Goal: Find specific page/section: Find specific page/section

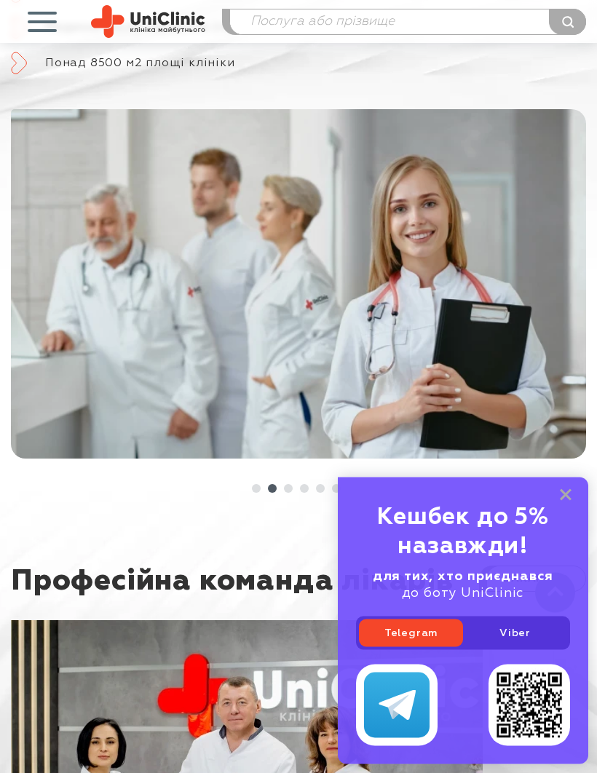
scroll to position [1182, 0]
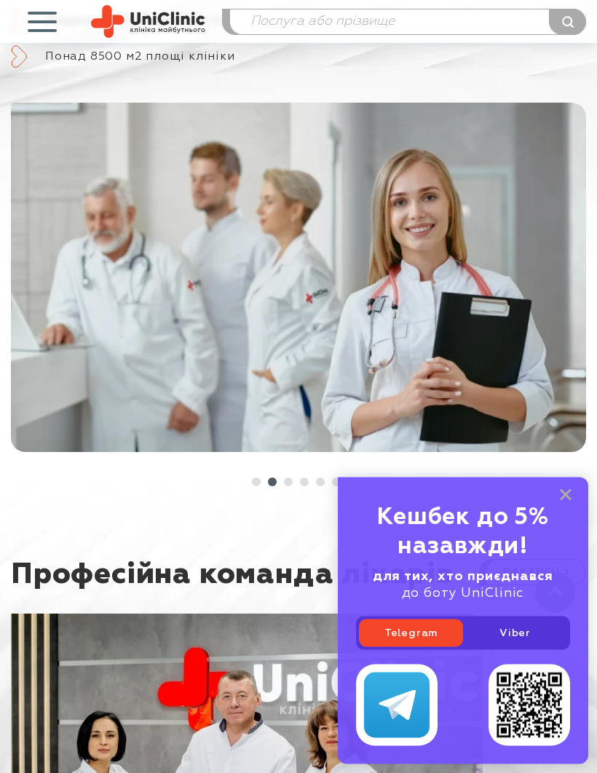
click at [565, 501] on rect at bounding box center [566, 495] width 12 height 12
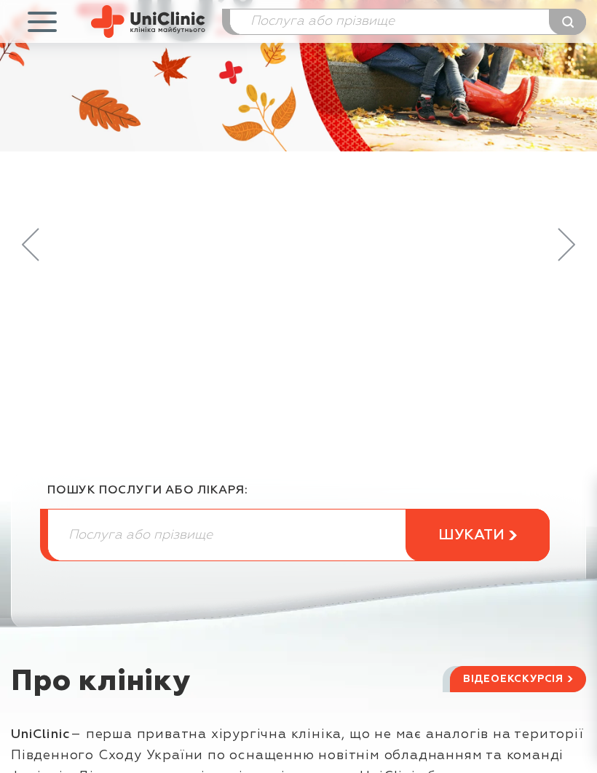
scroll to position [172, 0]
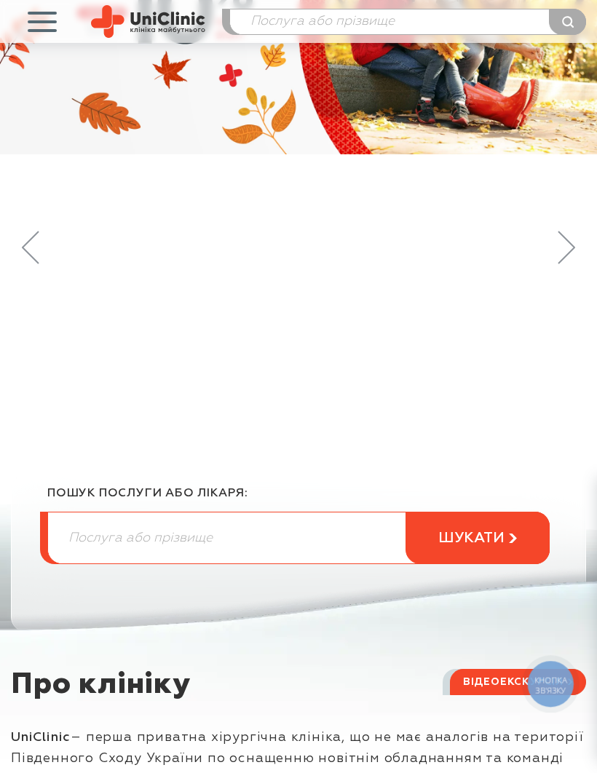
click at [41, 17] on span "button" at bounding box center [42, 21] width 60 height 60
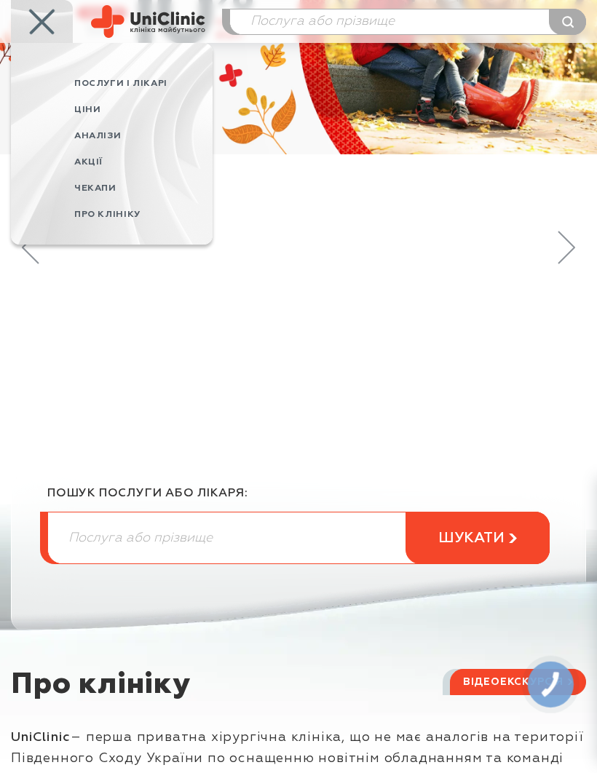
click at [136, 79] on span "Послуги і лікарі" at bounding box center [120, 83] width 93 height 9
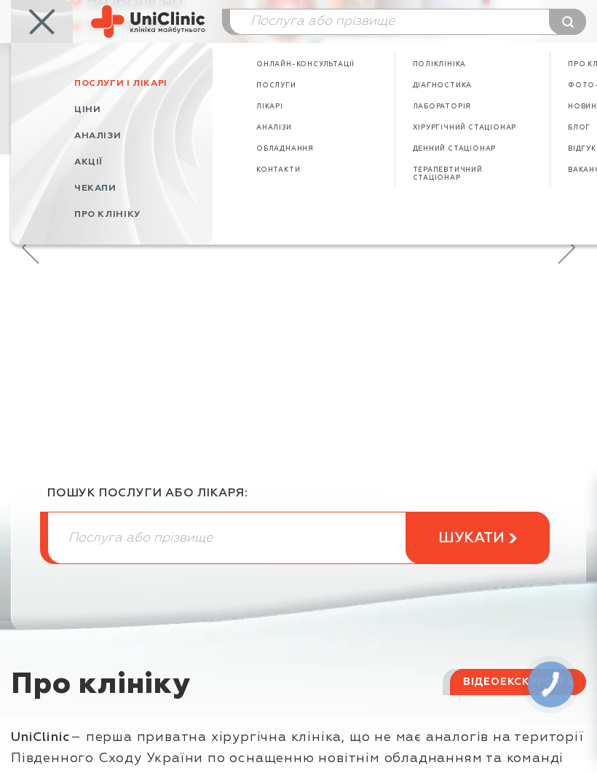
click at [441, 84] on span "Діагностика" at bounding box center [443, 85] width 60 height 8
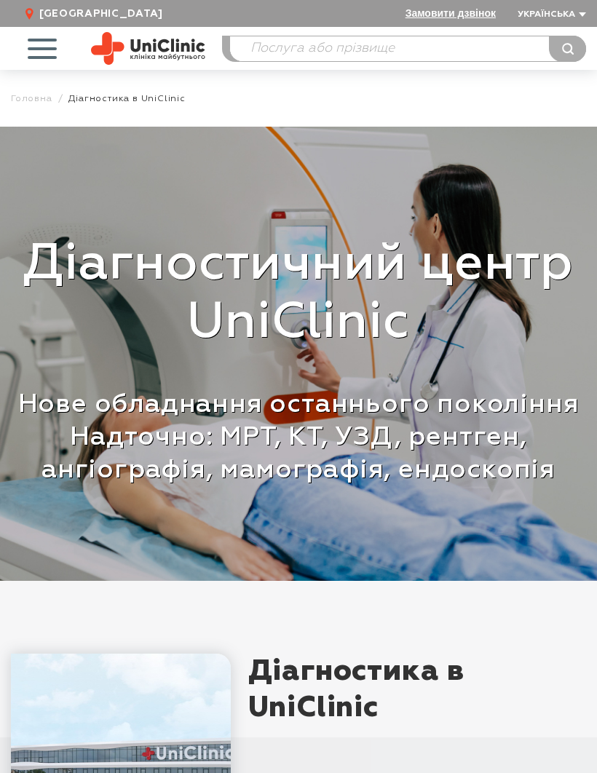
click at [46, 45] on span "button" at bounding box center [42, 48] width 60 height 60
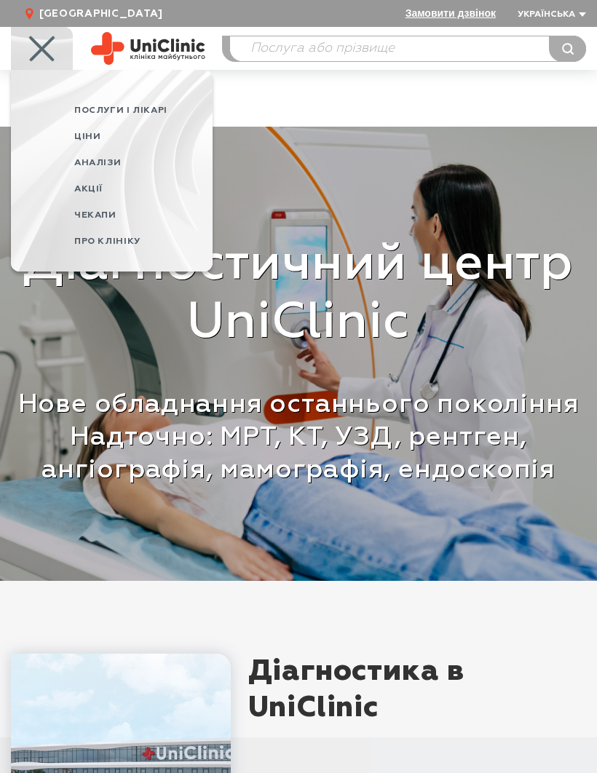
click at [159, 106] on span "Послуги і лікарі" at bounding box center [143, 110] width 138 height 26
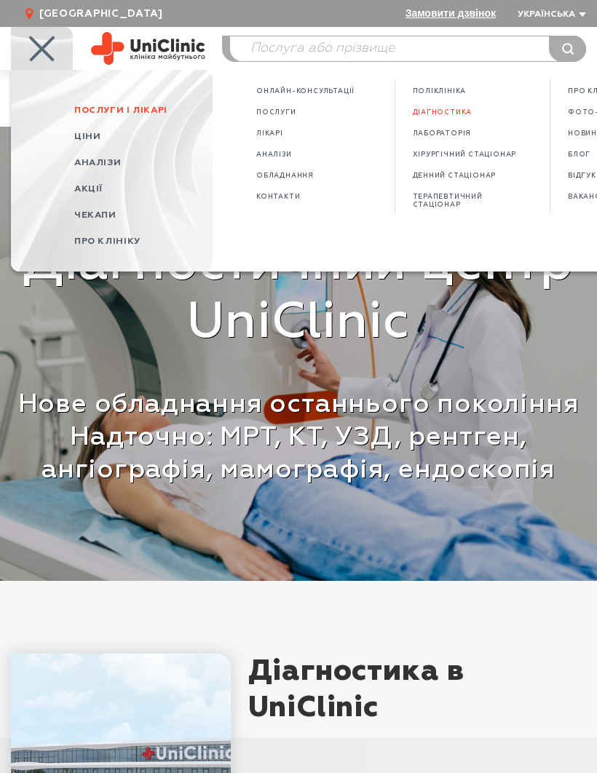
click at [281, 135] on span "Лікарі" at bounding box center [269, 134] width 27 height 8
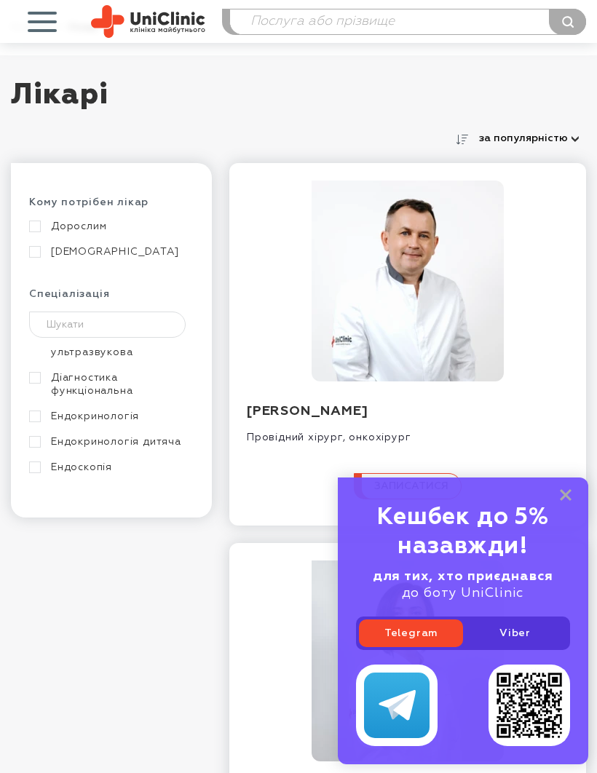
scroll to position [250, 0]
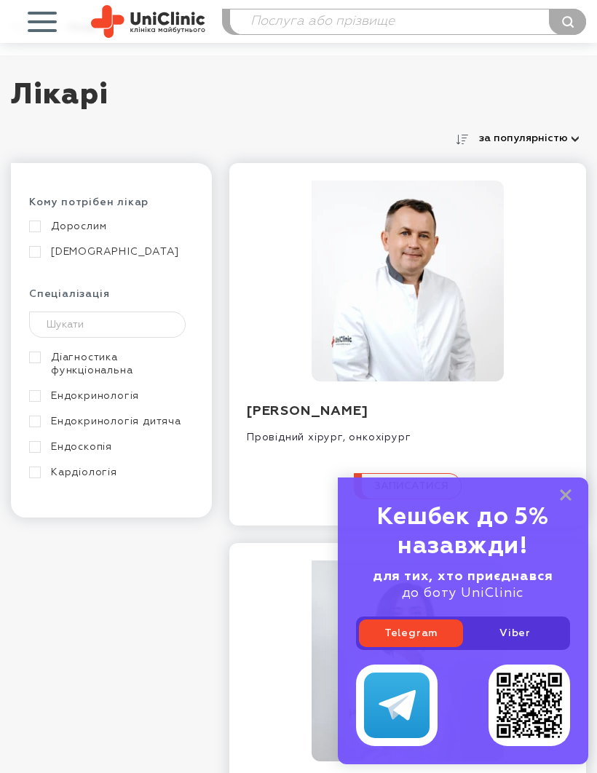
click at [116, 402] on link "Ендокринологія" at bounding box center [109, 395] width 161 height 13
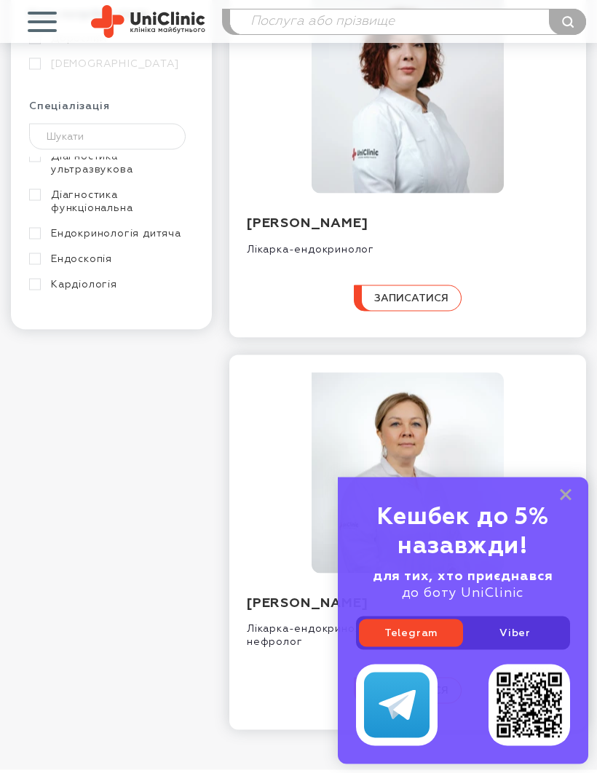
scroll to position [320, 0]
click at [564, 501] on rect at bounding box center [566, 495] width 12 height 12
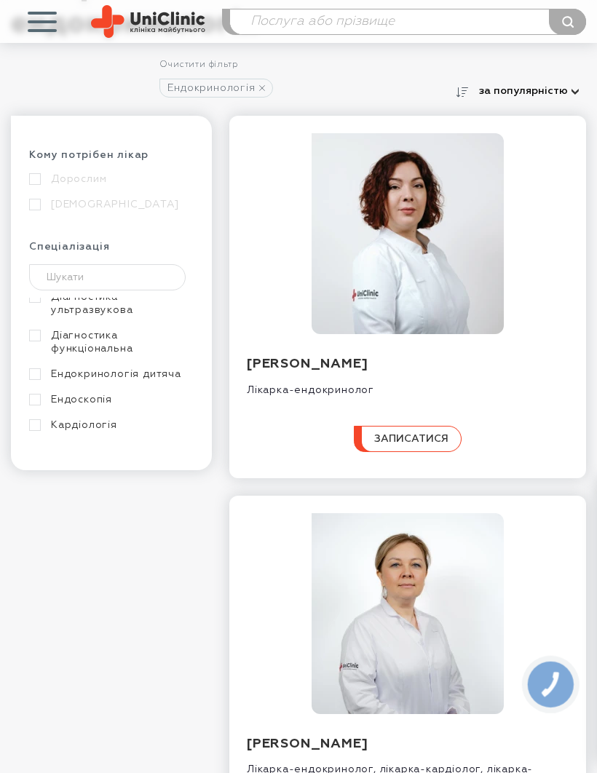
scroll to position [178, 0]
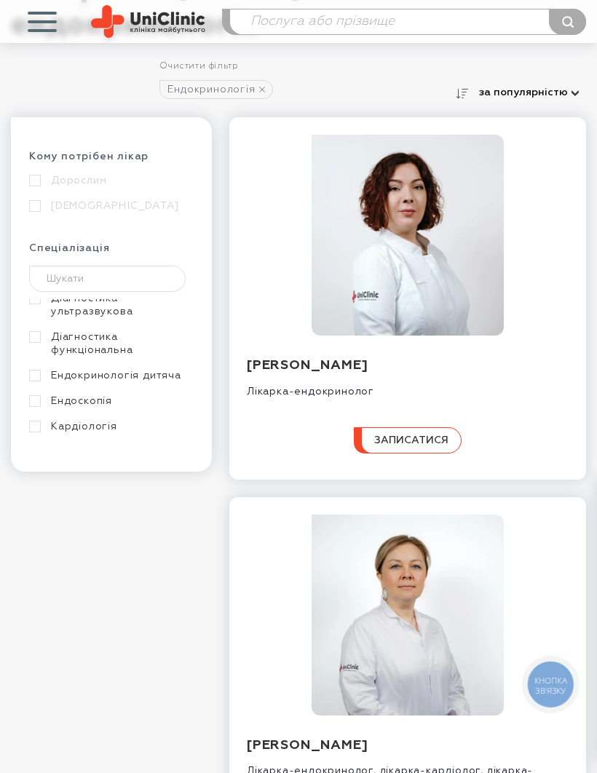
click at [367, 365] on link "[PERSON_NAME]" at bounding box center [307, 365] width 121 height 13
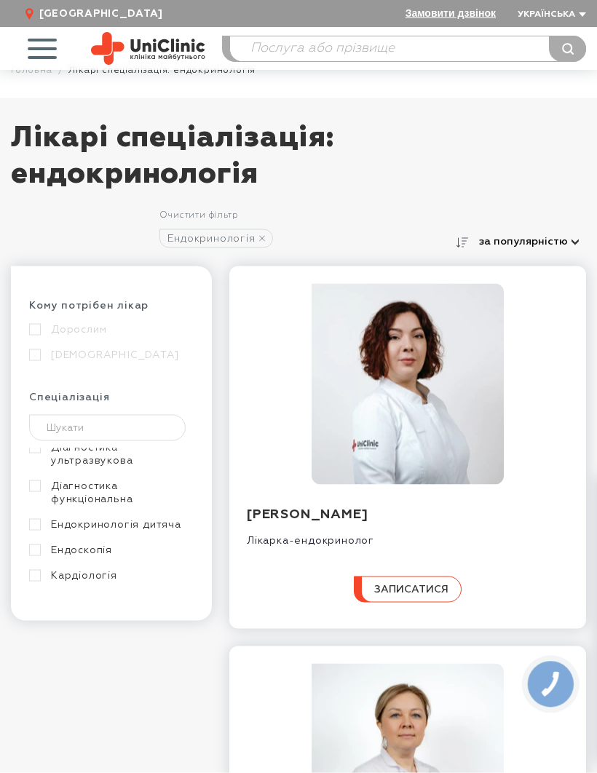
scroll to position [0, 0]
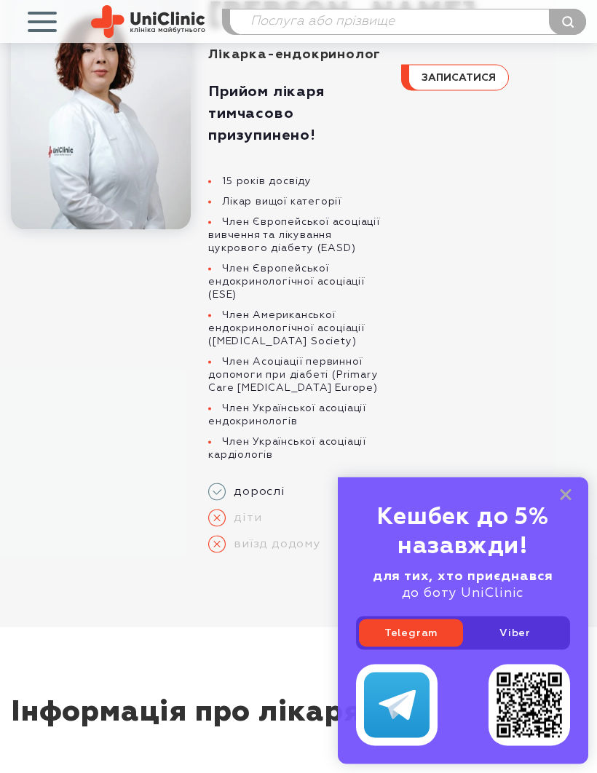
scroll to position [197, 0]
click at [560, 501] on rect at bounding box center [566, 495] width 12 height 12
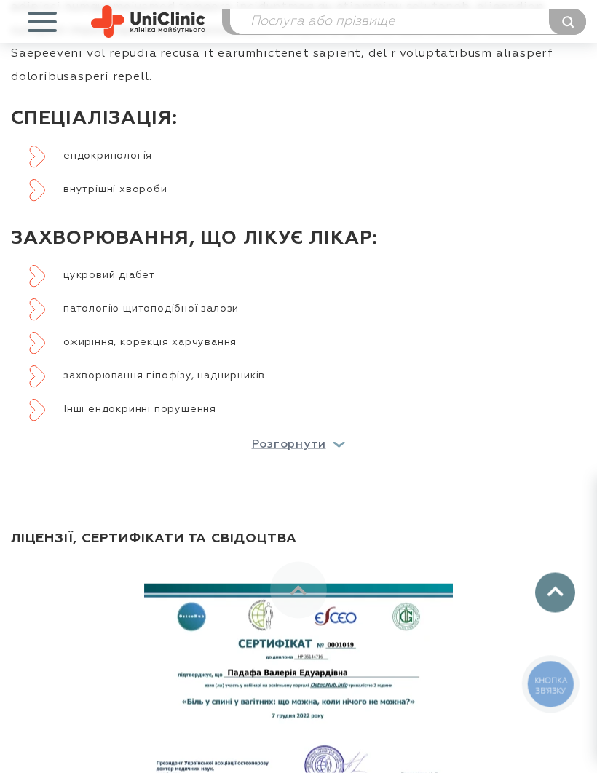
scroll to position [1118, 0]
click at [311, 450] on p "Розгорнути" at bounding box center [289, 444] width 74 height 12
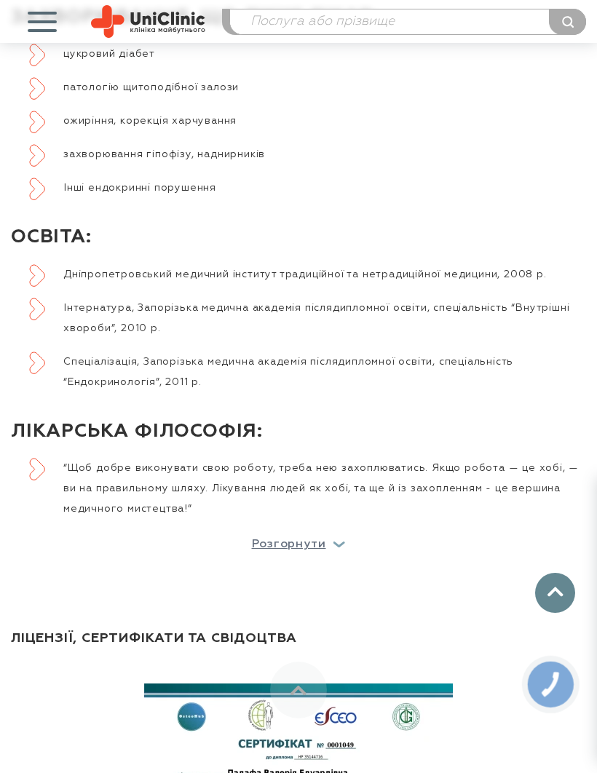
scroll to position [1334, 0]
